Goal: Information Seeking & Learning: Understand process/instructions

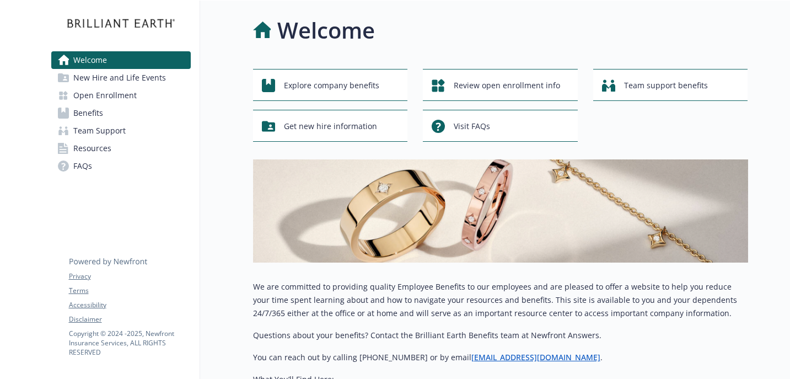
scroll to position [305, 0]
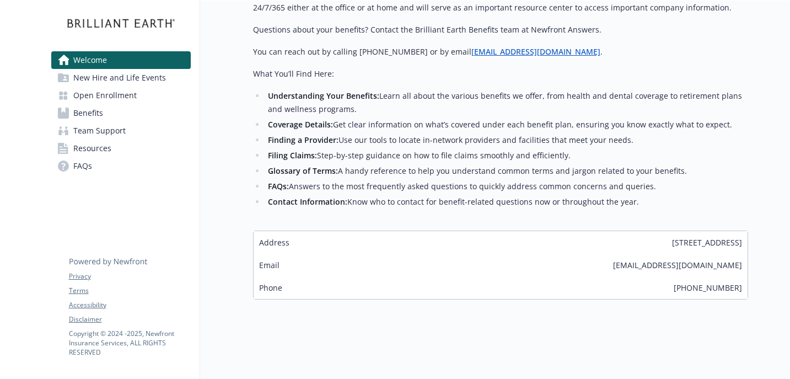
click at [281, 242] on span "Address" at bounding box center [274, 242] width 30 height 12
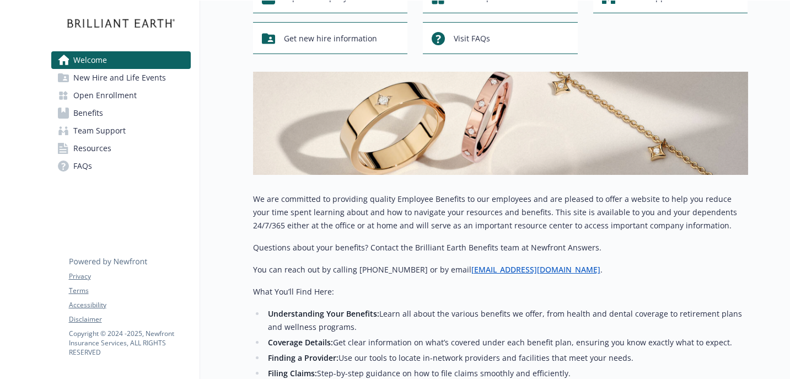
click at [101, 99] on span "Open Enrollment" at bounding box center [104, 95] width 63 height 18
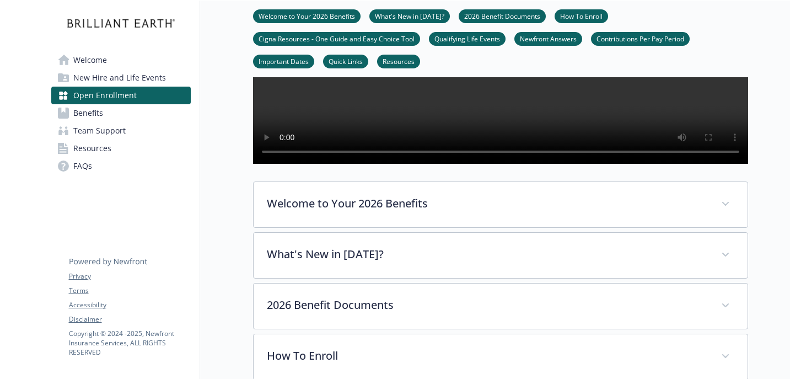
scroll to position [230, 0]
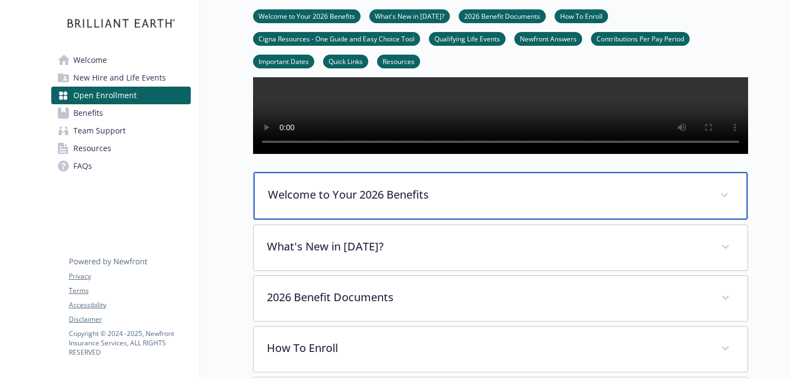
click at [295, 219] on div "Welcome to Your 2026 Benefits" at bounding box center [500, 195] width 494 height 47
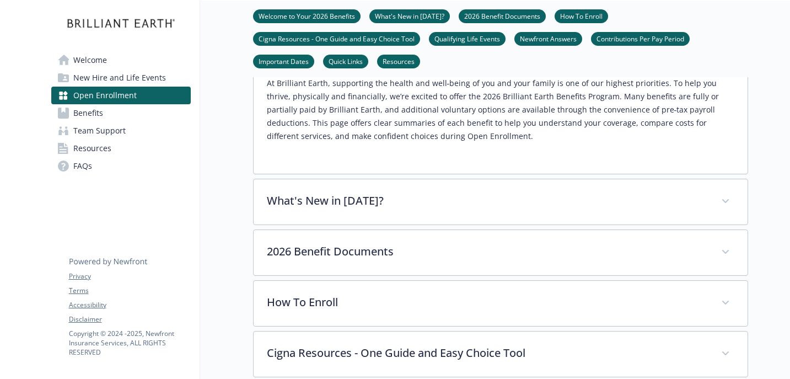
scroll to position [381, 0]
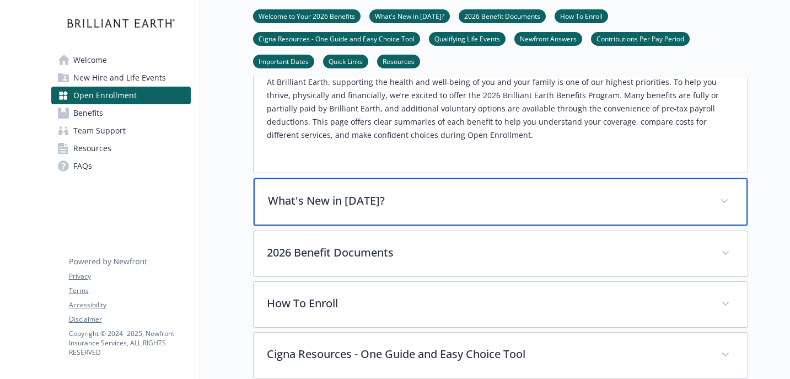
click at [295, 225] on div "What's New in [DATE]?" at bounding box center [500, 201] width 494 height 47
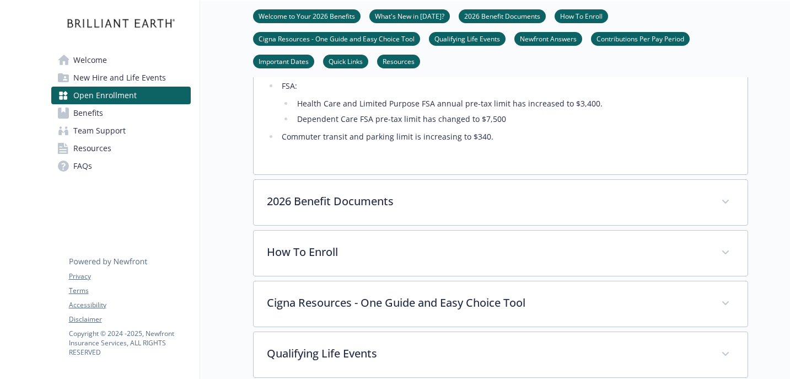
scroll to position [727, 0]
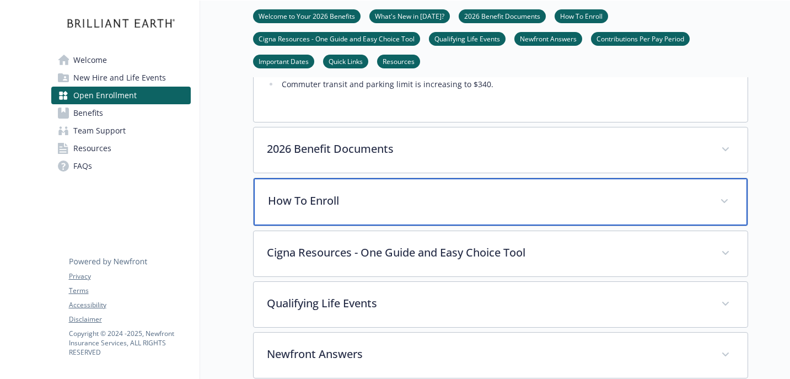
click at [320, 225] on div "How To Enroll" at bounding box center [500, 201] width 494 height 47
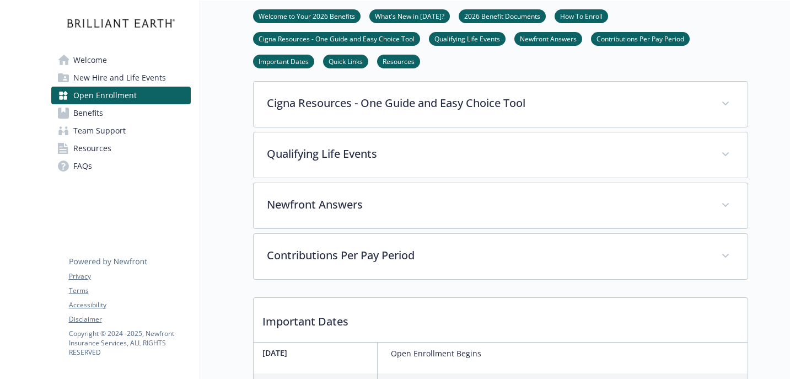
scroll to position [1104, 0]
